Goal: Obtain resource: Obtain resource

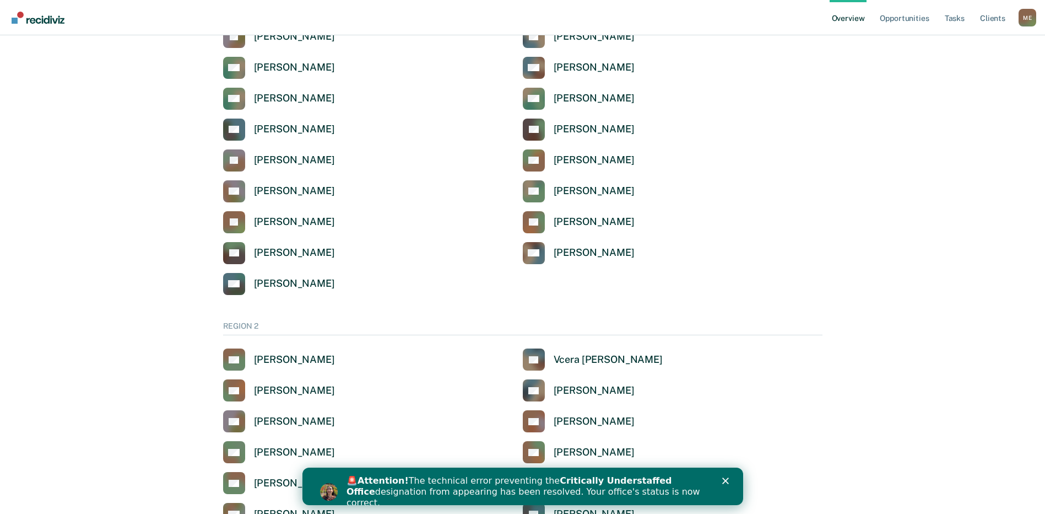
scroll to position [496, 0]
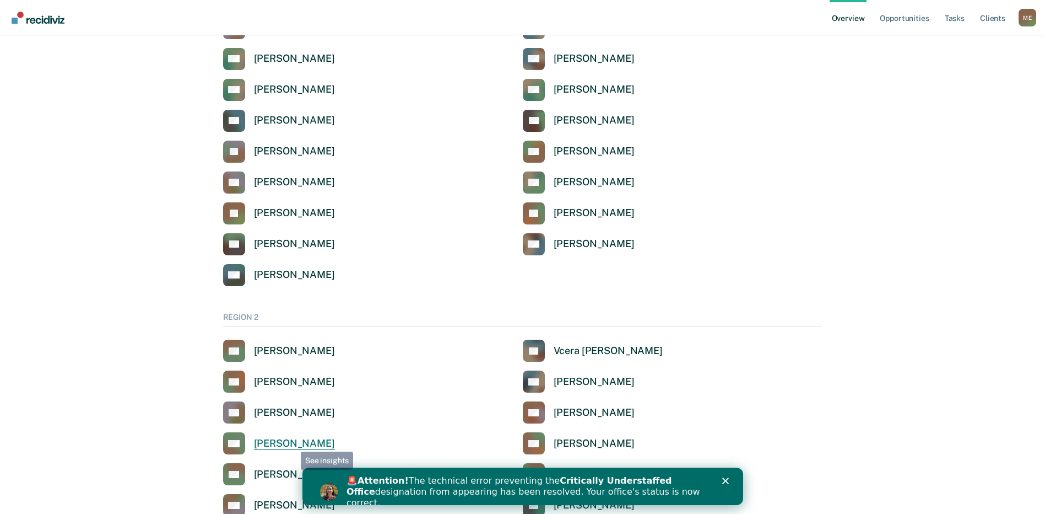
click at [293, 441] on div "[PERSON_NAME]" at bounding box center [294, 443] width 81 height 13
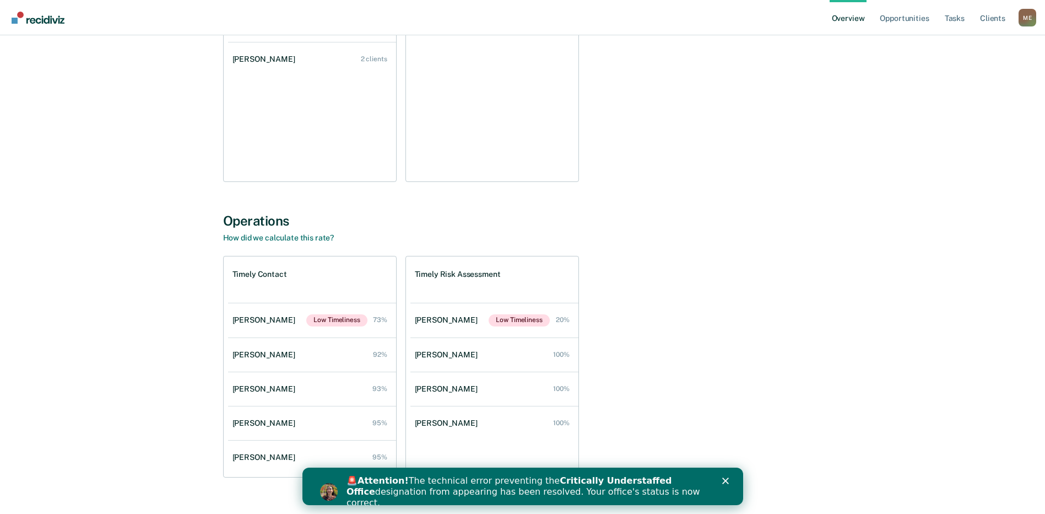
scroll to position [241, 0]
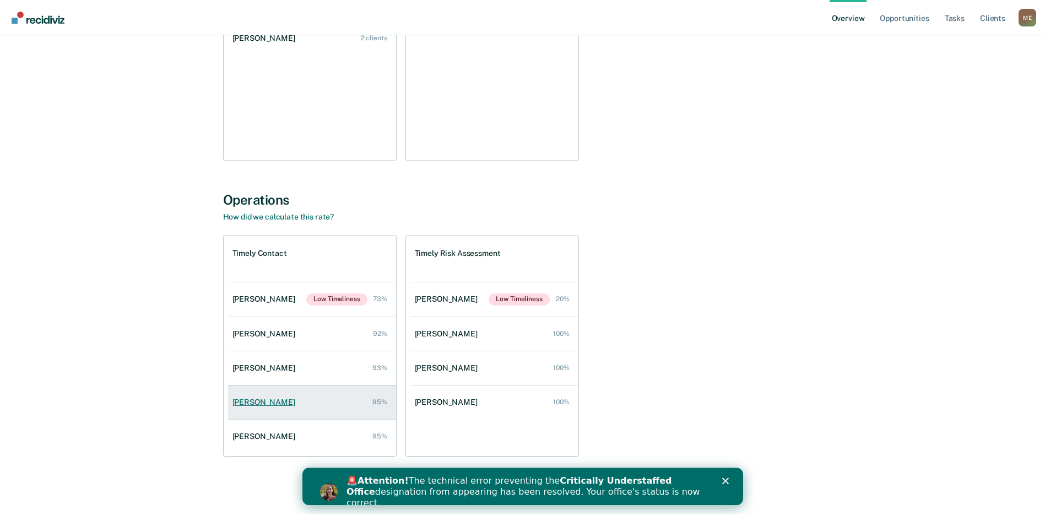
click at [282, 397] on div "[PERSON_NAME]" at bounding box center [266, 401] width 67 height 9
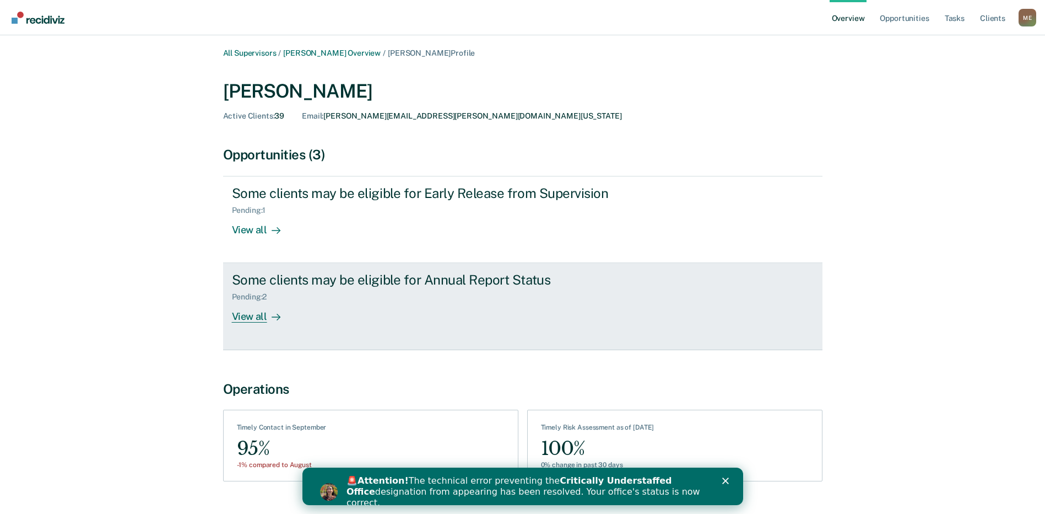
click at [246, 311] on div "View all" at bounding box center [263, 311] width 62 height 21
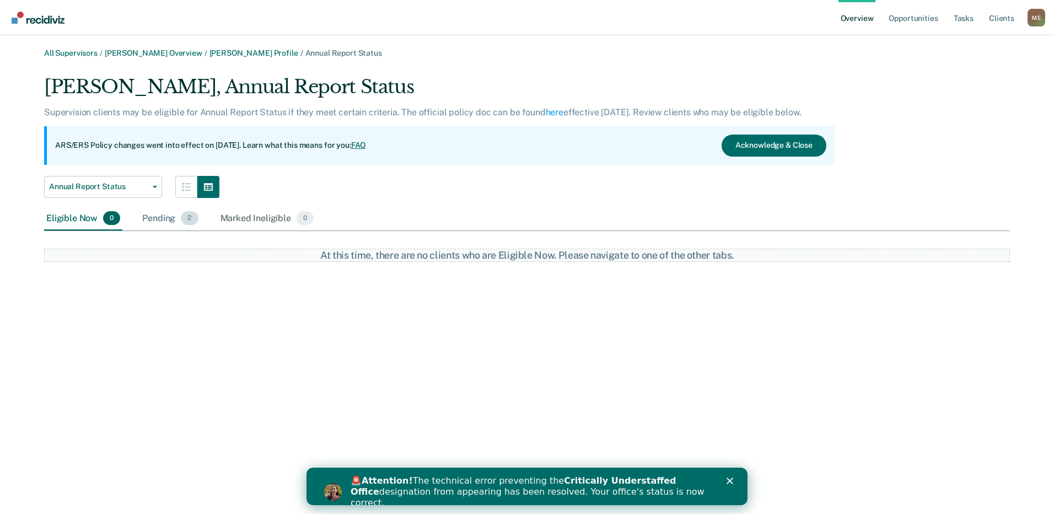
click at [186, 220] on span "2" at bounding box center [189, 218] width 17 height 14
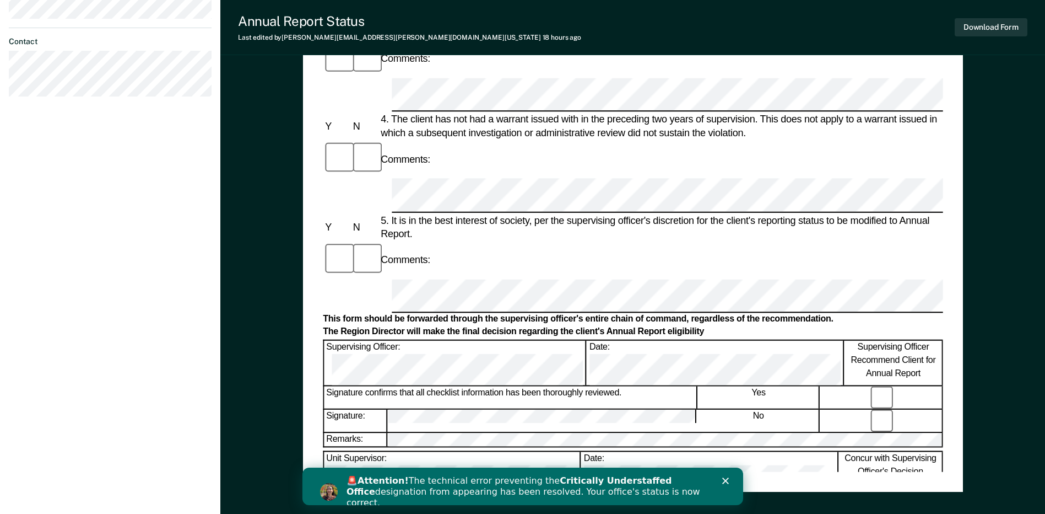
scroll to position [359, 0]
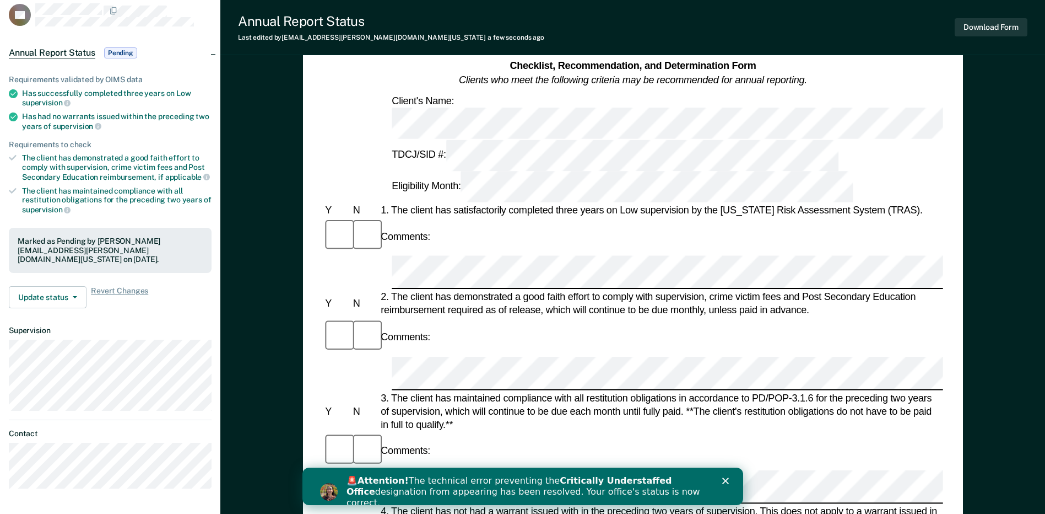
scroll to position [0, 0]
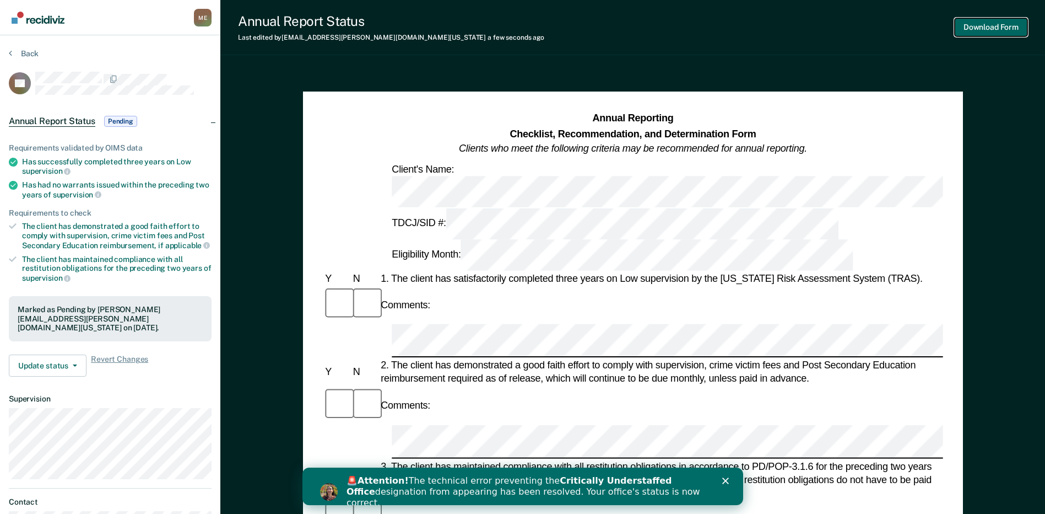
click at [1010, 24] on button "Download Form" at bounding box center [991, 27] width 73 height 18
